Goal: Task Accomplishment & Management: Manage account settings

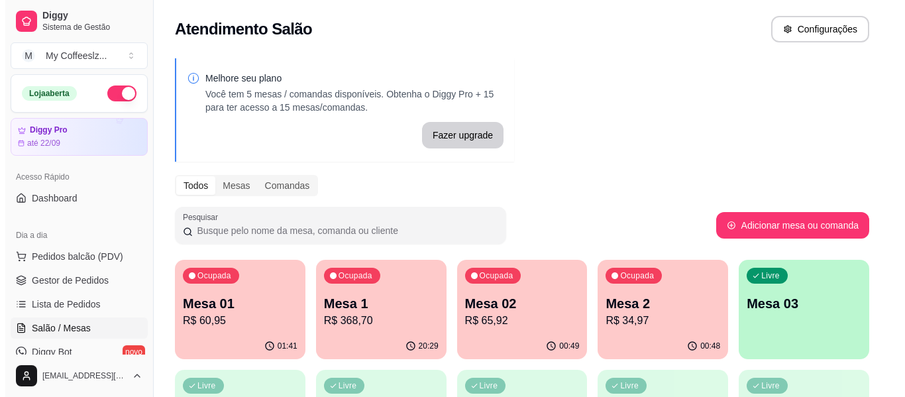
scroll to position [133, 0]
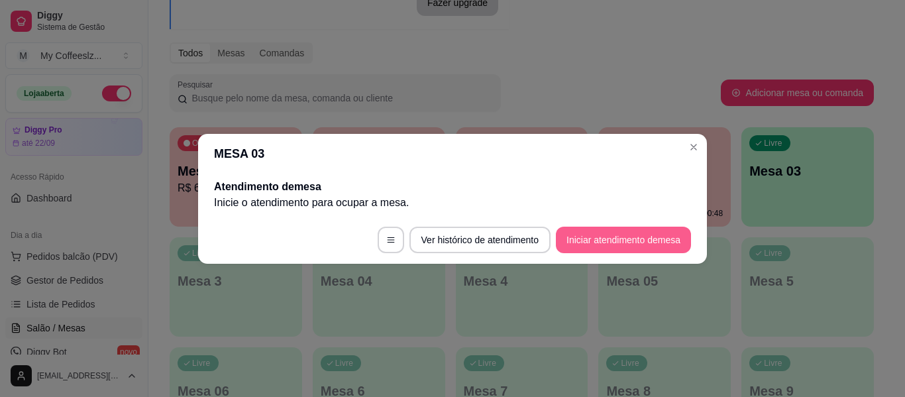
click at [620, 246] on button "Iniciar atendimento de mesa" at bounding box center [623, 240] width 135 height 27
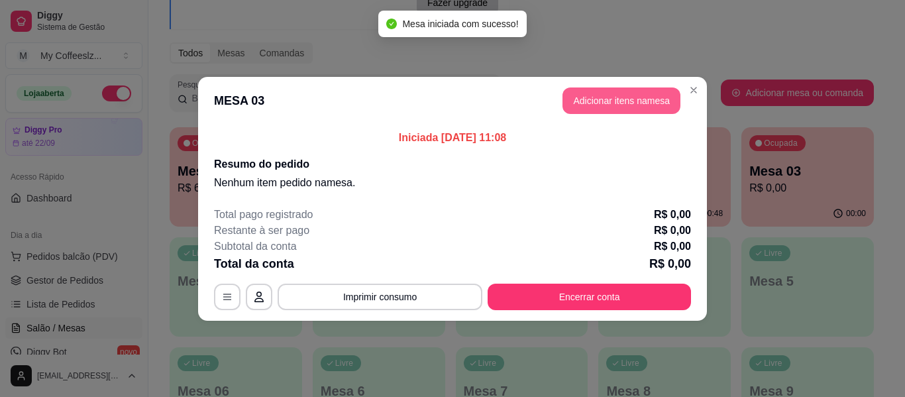
click at [642, 93] on button "Adicionar itens na mesa" at bounding box center [622, 100] width 118 height 27
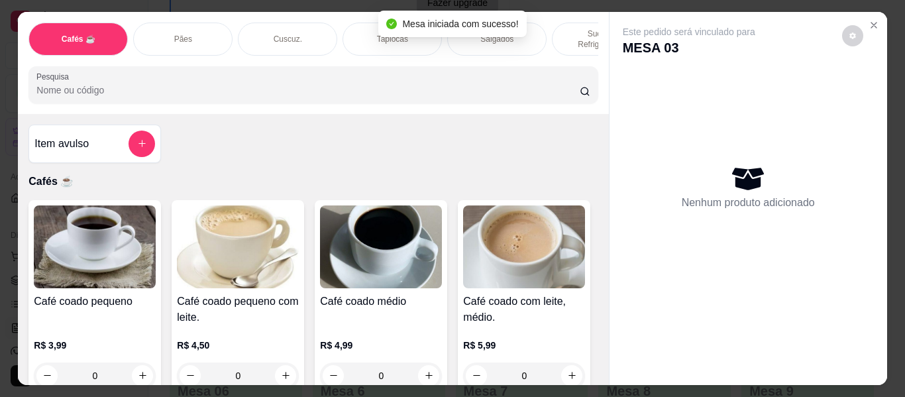
click at [186, 23] on div "Pães" at bounding box center [182, 39] width 99 height 33
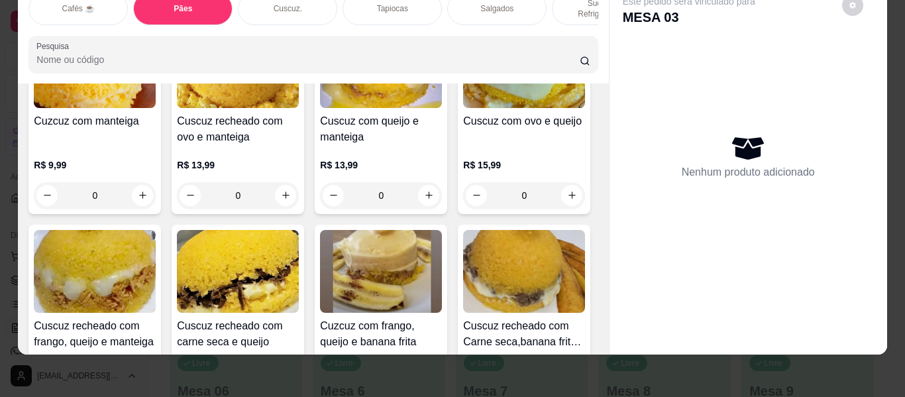
scroll to position [2859, 0]
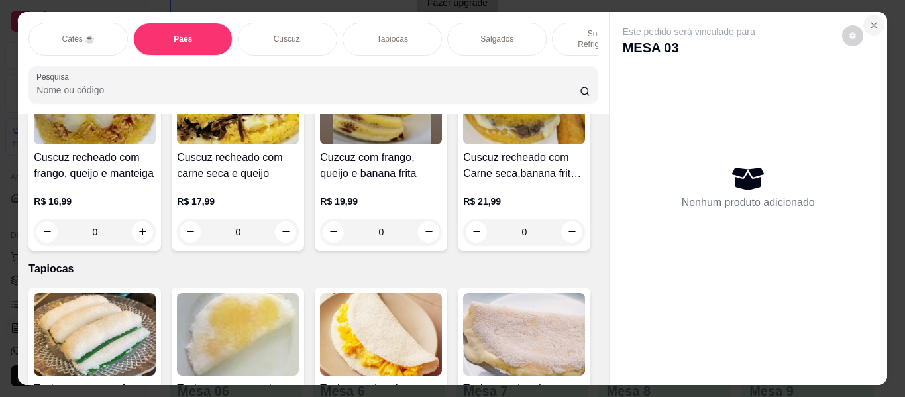
click at [869, 24] on icon "Close" at bounding box center [874, 25] width 11 height 11
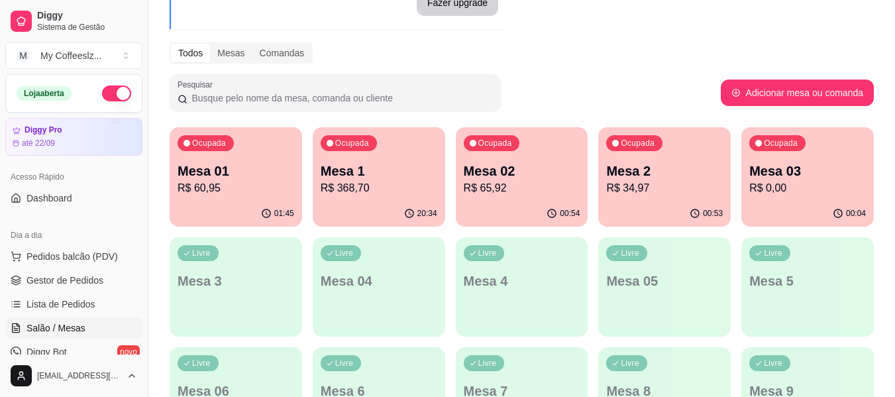
click at [510, 175] on p "Mesa 02" at bounding box center [522, 171] width 117 height 19
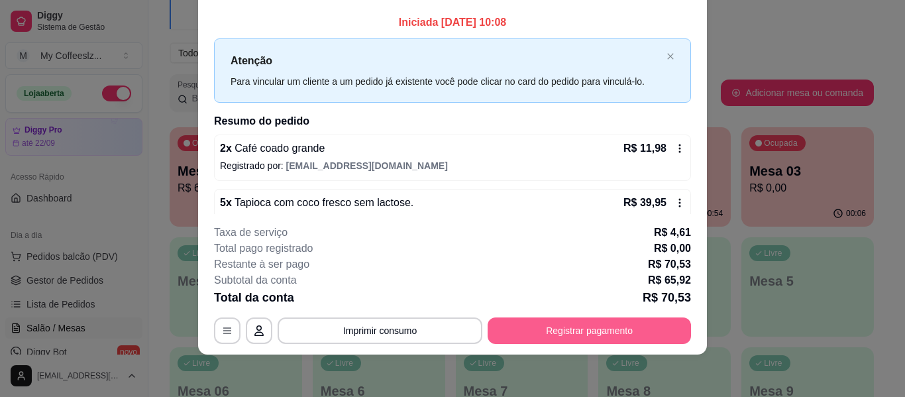
click at [596, 329] on button "Registrar pagamento" at bounding box center [589, 330] width 203 height 27
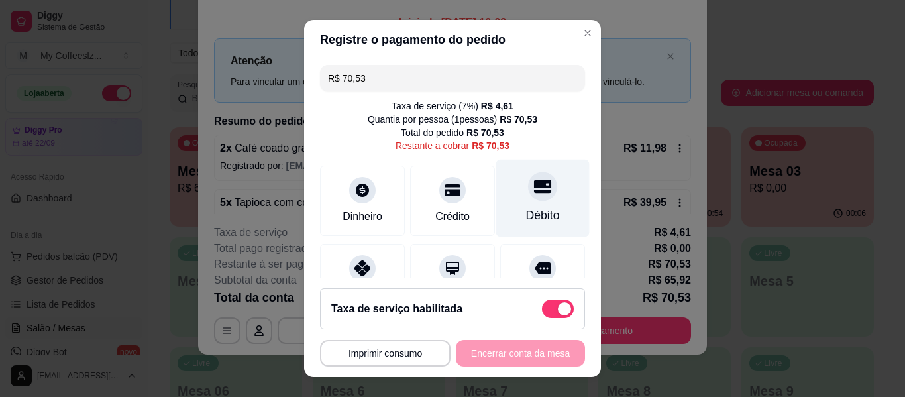
click at [534, 187] on icon at bounding box center [542, 186] width 17 height 13
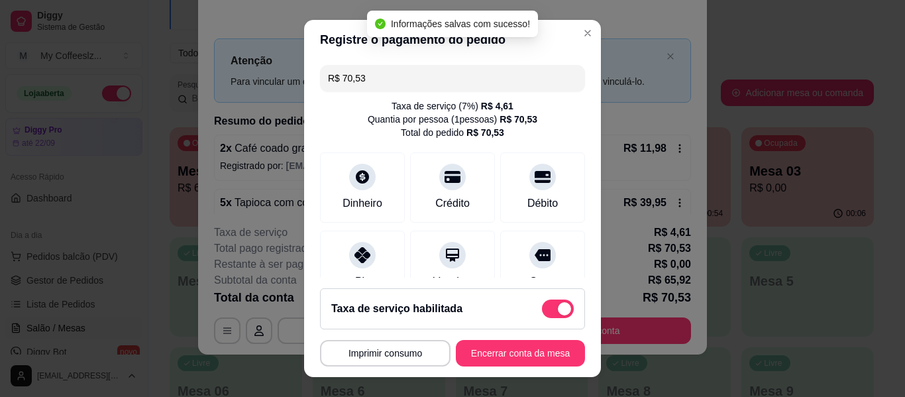
type input "R$ 0,00"
click at [471, 353] on button "Encerrar conta da mesa" at bounding box center [520, 354] width 125 height 26
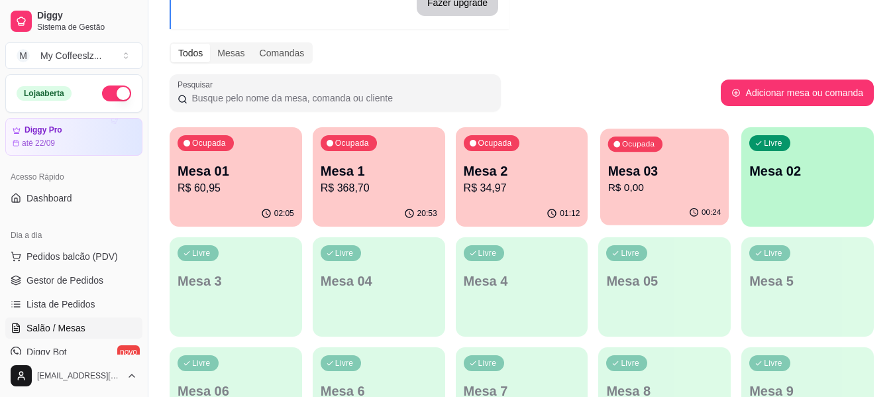
click at [690, 193] on p "R$ 0,00" at bounding box center [664, 187] width 113 height 15
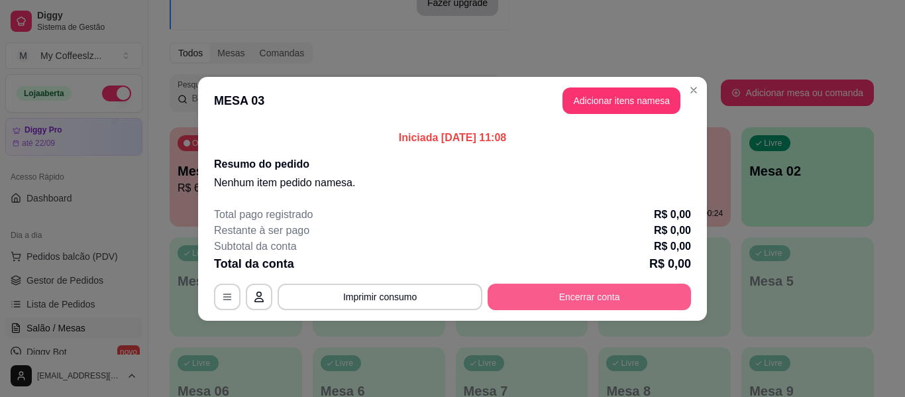
click at [537, 293] on button "Encerrar conta" at bounding box center [589, 297] width 203 height 27
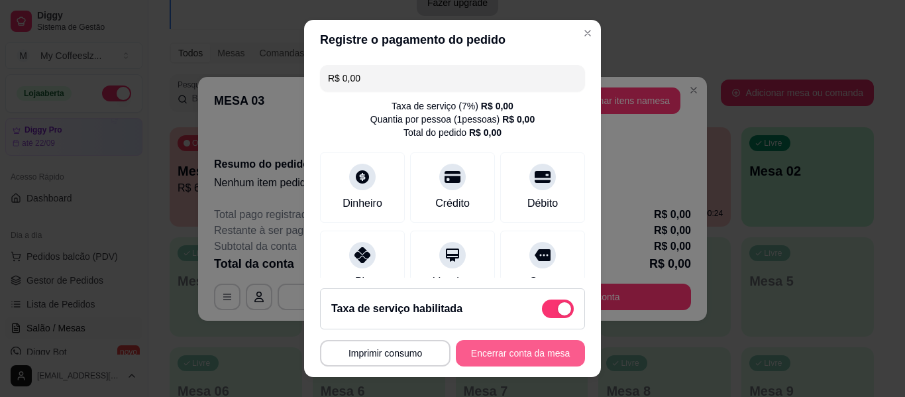
click at [472, 354] on button "Encerrar conta da mesa" at bounding box center [520, 353] width 129 height 27
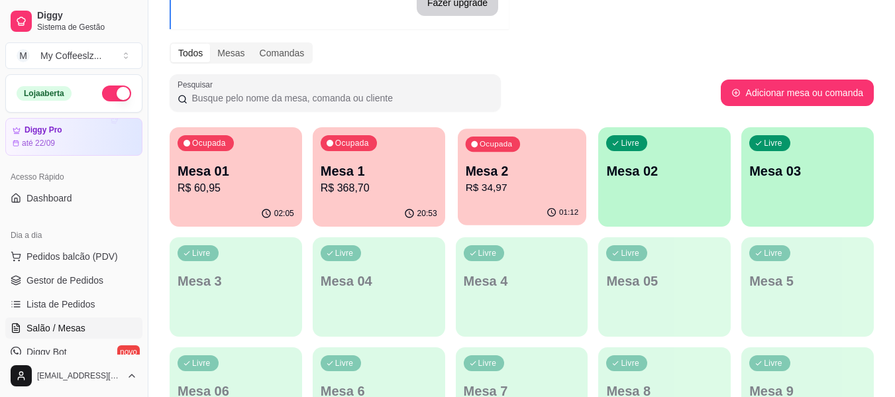
click at [553, 207] on div "01:12" at bounding box center [522, 212] width 129 height 25
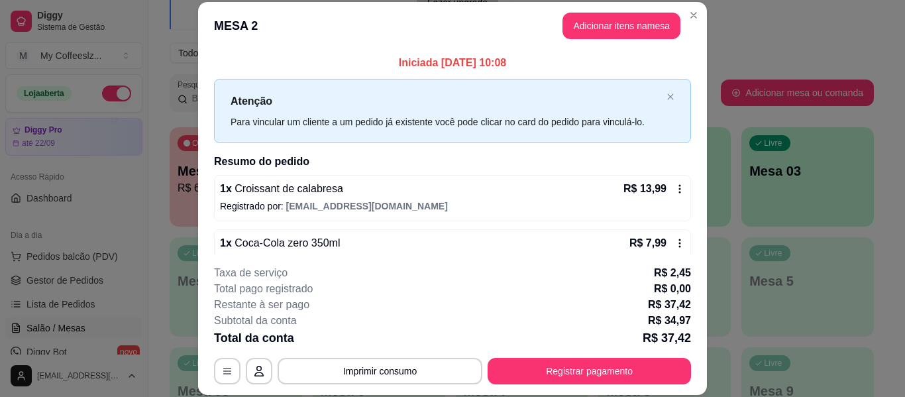
scroll to position [40, 0]
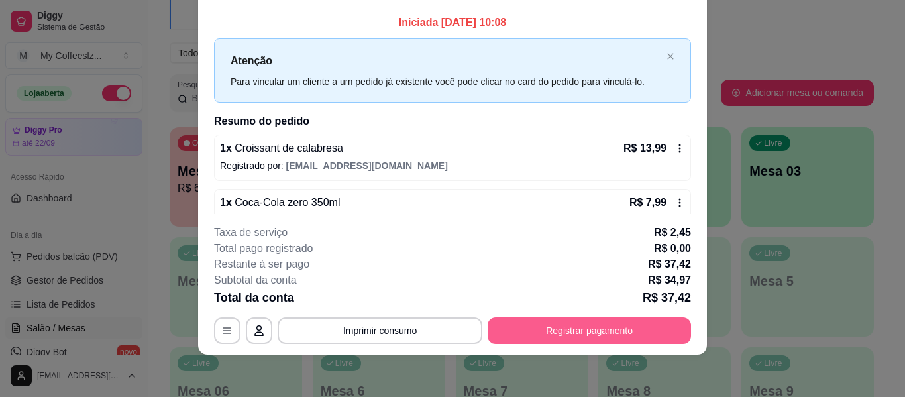
click at [573, 327] on button "Registrar pagamento" at bounding box center [589, 330] width 203 height 27
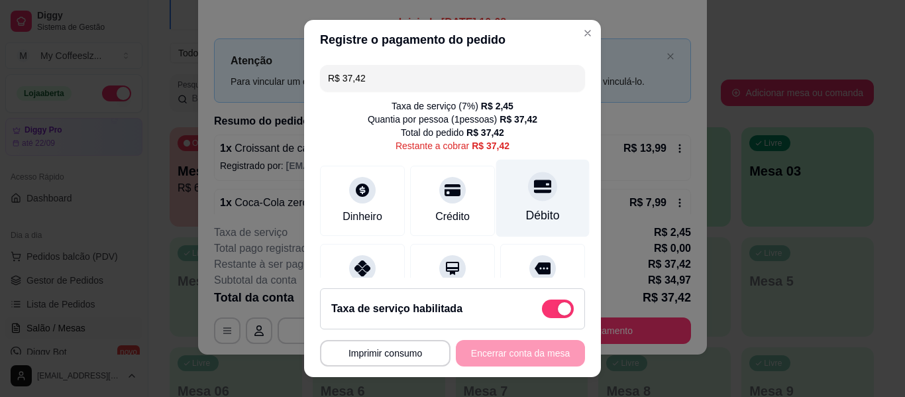
click at [532, 197] on div "Débito" at bounding box center [542, 199] width 93 height 78
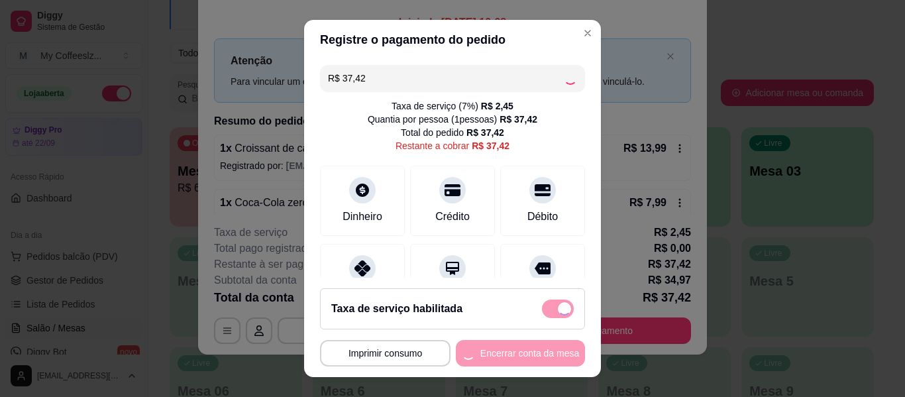
type input "R$ 0,00"
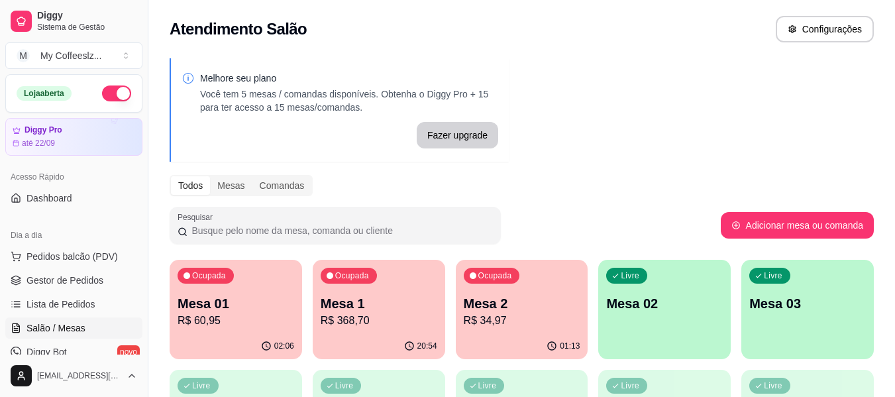
scroll to position [133, 0]
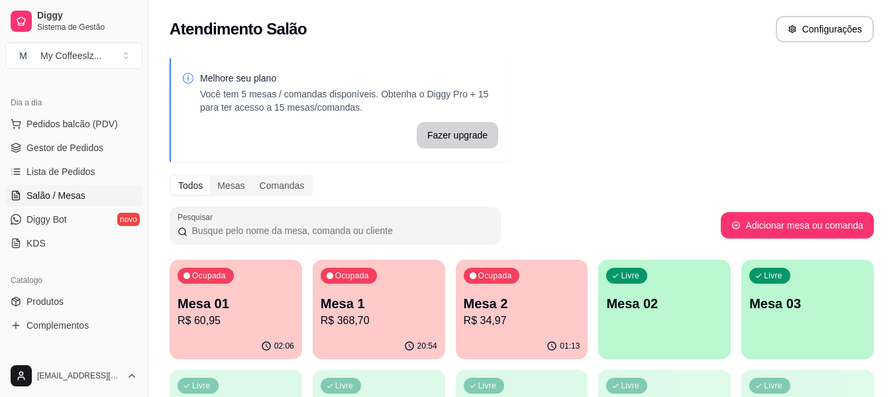
click at [496, 308] on p "Mesa 2" at bounding box center [522, 303] width 117 height 19
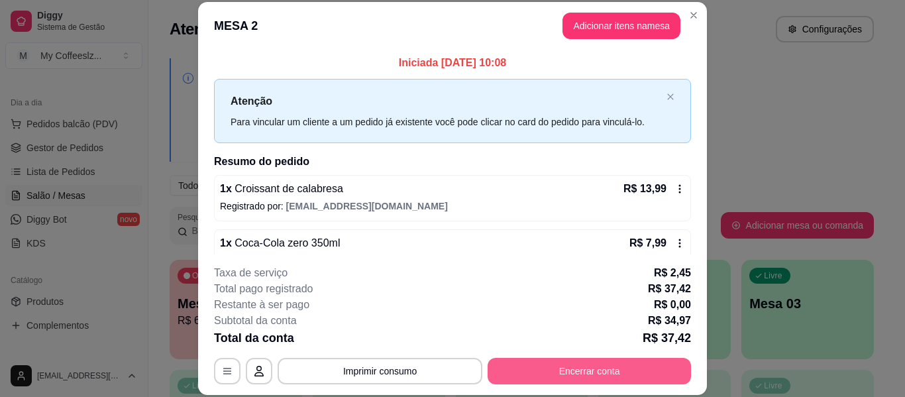
click at [552, 374] on button "Encerrar conta" at bounding box center [589, 371] width 203 height 27
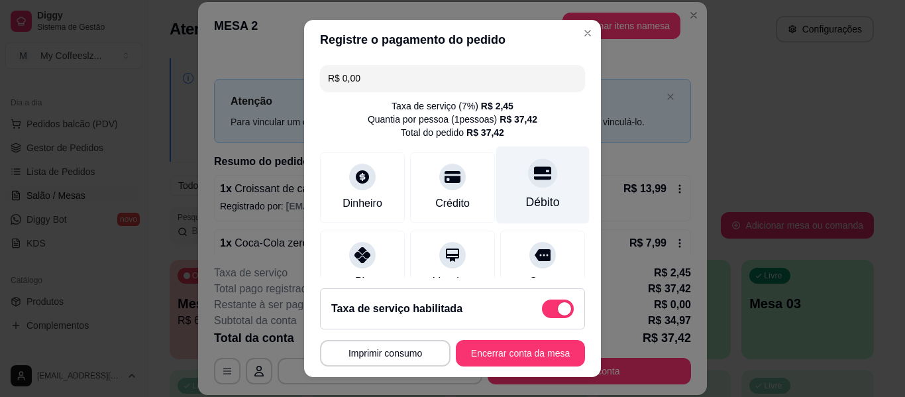
click at [534, 179] on icon at bounding box center [542, 172] width 17 height 13
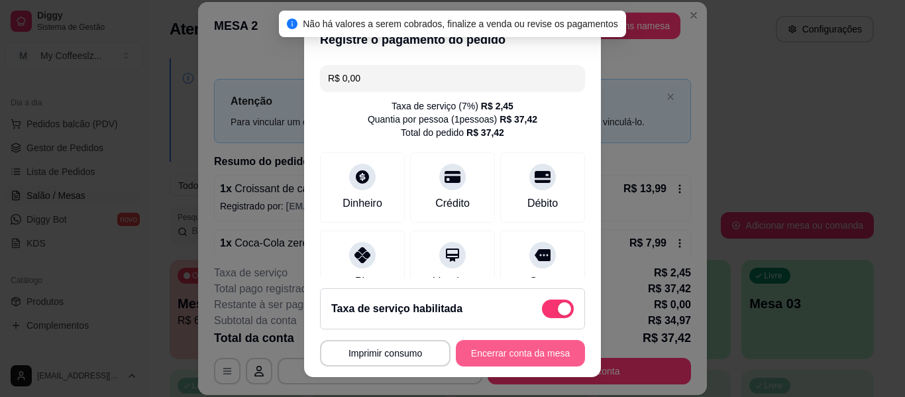
click at [495, 353] on button "Encerrar conta da mesa" at bounding box center [520, 353] width 129 height 27
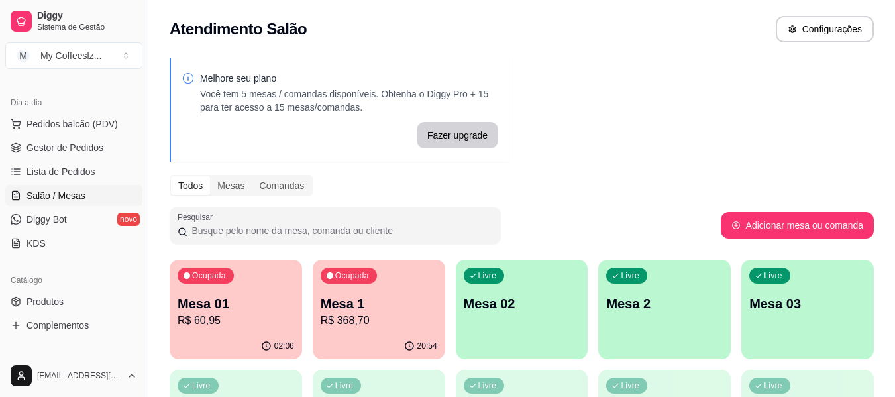
click at [268, 319] on p "R$ 60,95" at bounding box center [236, 321] width 117 height 16
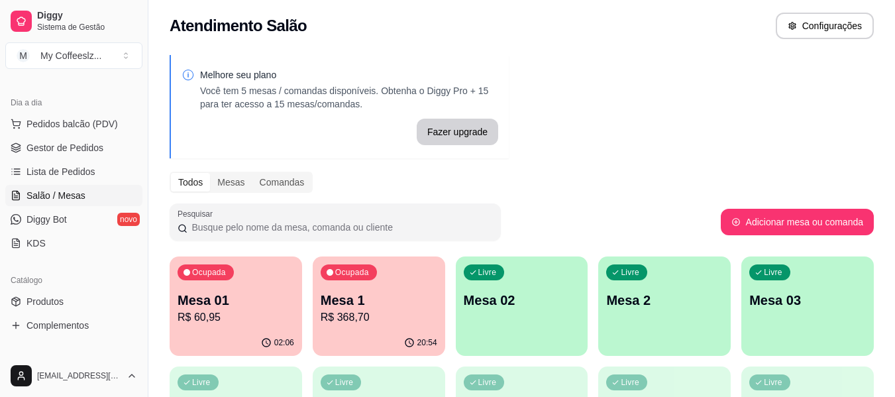
scroll to position [0, 0]
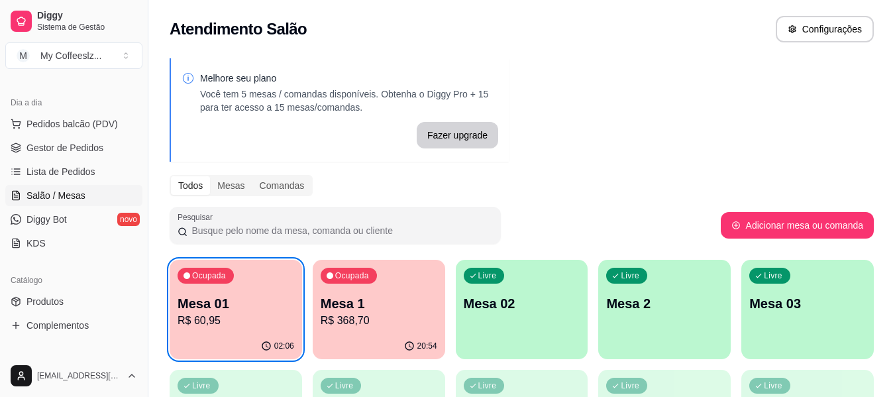
click at [392, 36] on div "Atendimento Salão Configurações" at bounding box center [522, 29] width 705 height 27
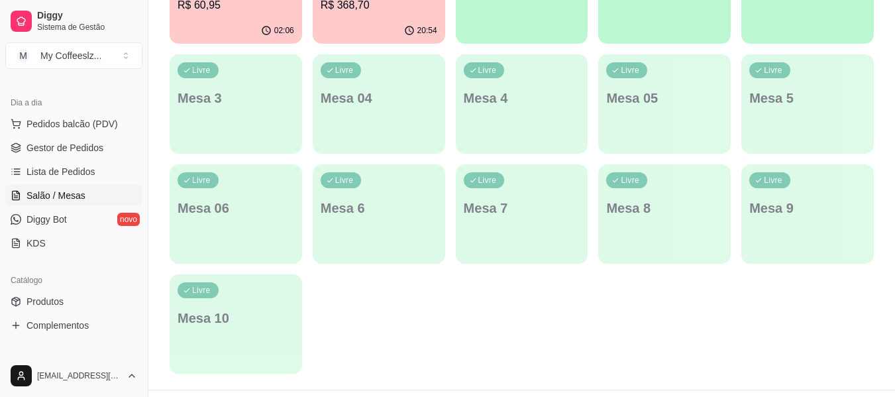
scroll to position [346, 0]
